Goal: Information Seeking & Learning: Learn about a topic

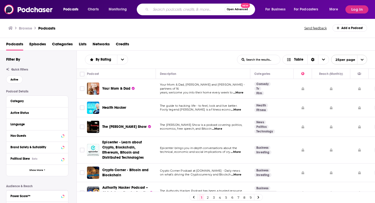
click at [161, 7] on input "Search podcasts, credits, & more..." at bounding box center [188, 9] width 74 height 8
paste input "[DOMAIN_NAME]"
type input "Startuprad"
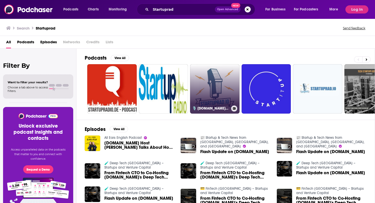
click at [206, 81] on link "🎙️ [DOMAIN_NAME]™ – Europe’s Voice on Startups, VC, Innovation & Growth" at bounding box center [215, 89] width 50 height 50
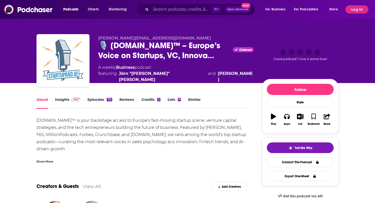
click at [66, 100] on link "Insights" at bounding box center [67, 103] width 25 height 12
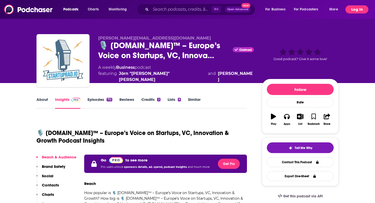
click at [358, 11] on button "Log In" at bounding box center [357, 9] width 23 height 8
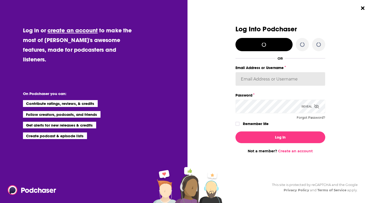
type input "WachsmanNY"
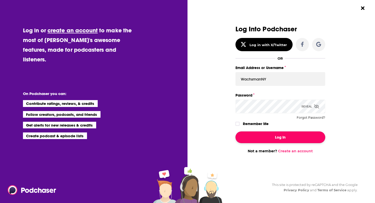
click at [255, 138] on button "Log In" at bounding box center [281, 138] width 90 height 12
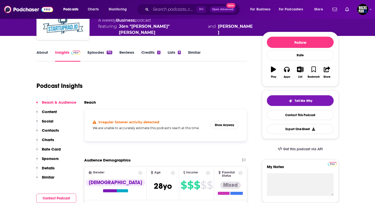
scroll to position [75, 0]
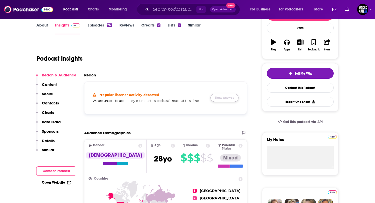
click at [221, 98] on button "Show Anyway" at bounding box center [225, 98] width 28 height 8
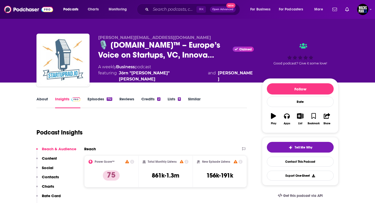
scroll to position [0, 0]
